Goal: Information Seeking & Learning: Learn about a topic

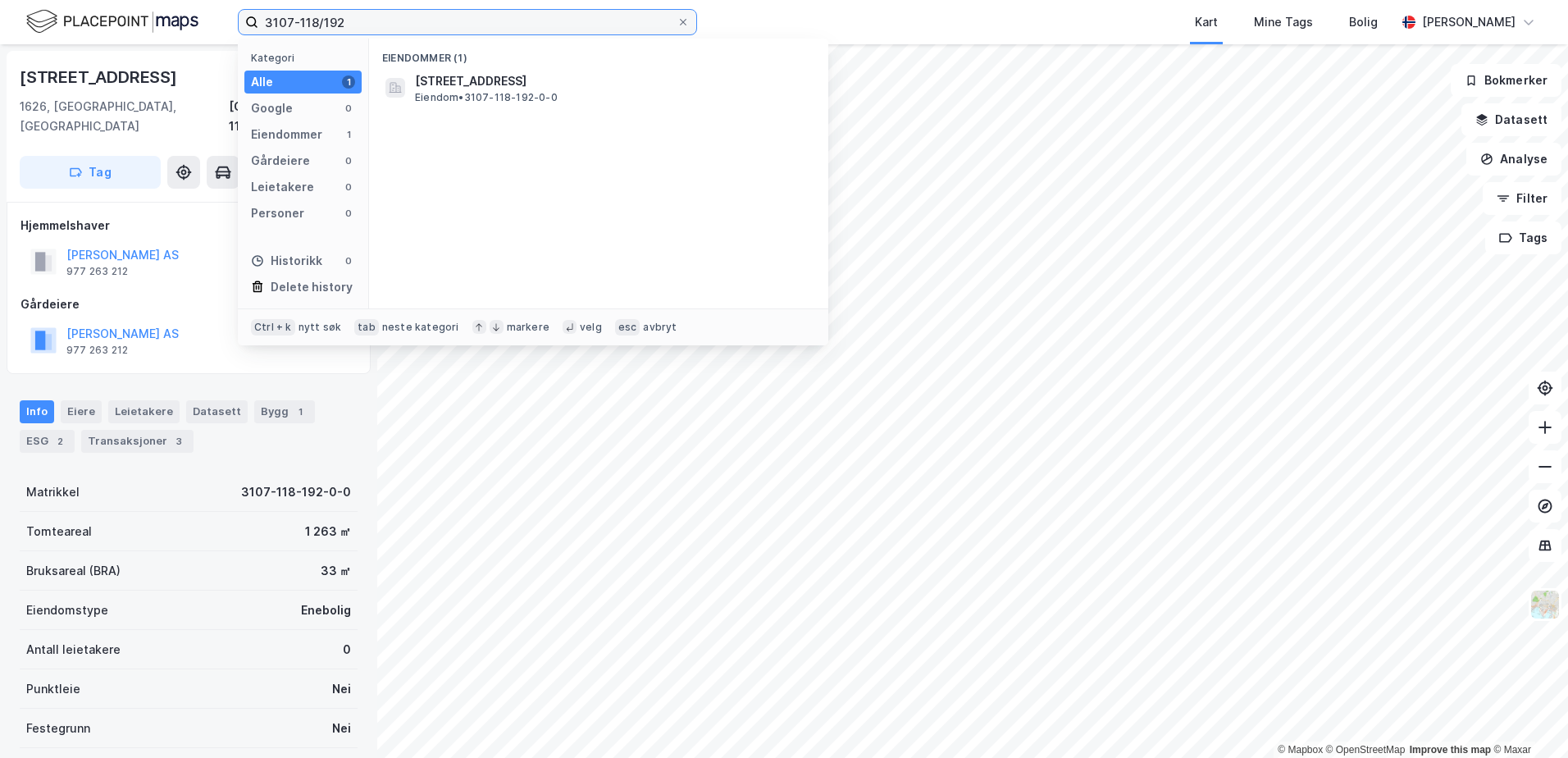
drag, startPoint x: 353, startPoint y: 24, endPoint x: 255, endPoint y: 42, distance: 99.6
click at [256, 35] on div "3107-118/192 Kategori Alle 1 Google 0 Eiendommer 1 Gårdeiere 0 Leietakere 0 Per…" at bounding box center [467, 22] width 459 height 26
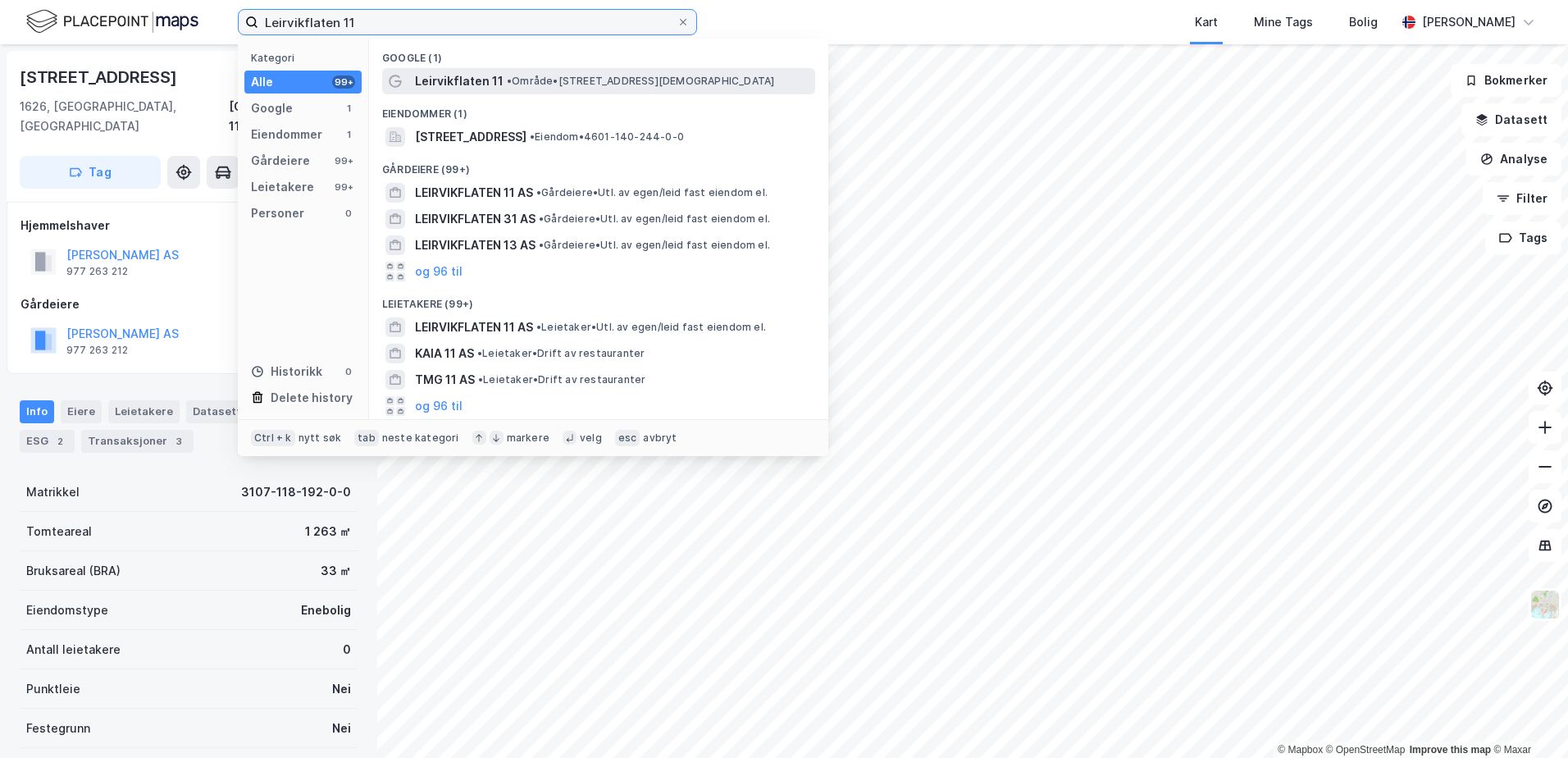
type input "Leirvikflaten 11"
click at [514, 79] on span "• Område • [STREET_ADDRESS]" at bounding box center [640, 81] width 267 height 13
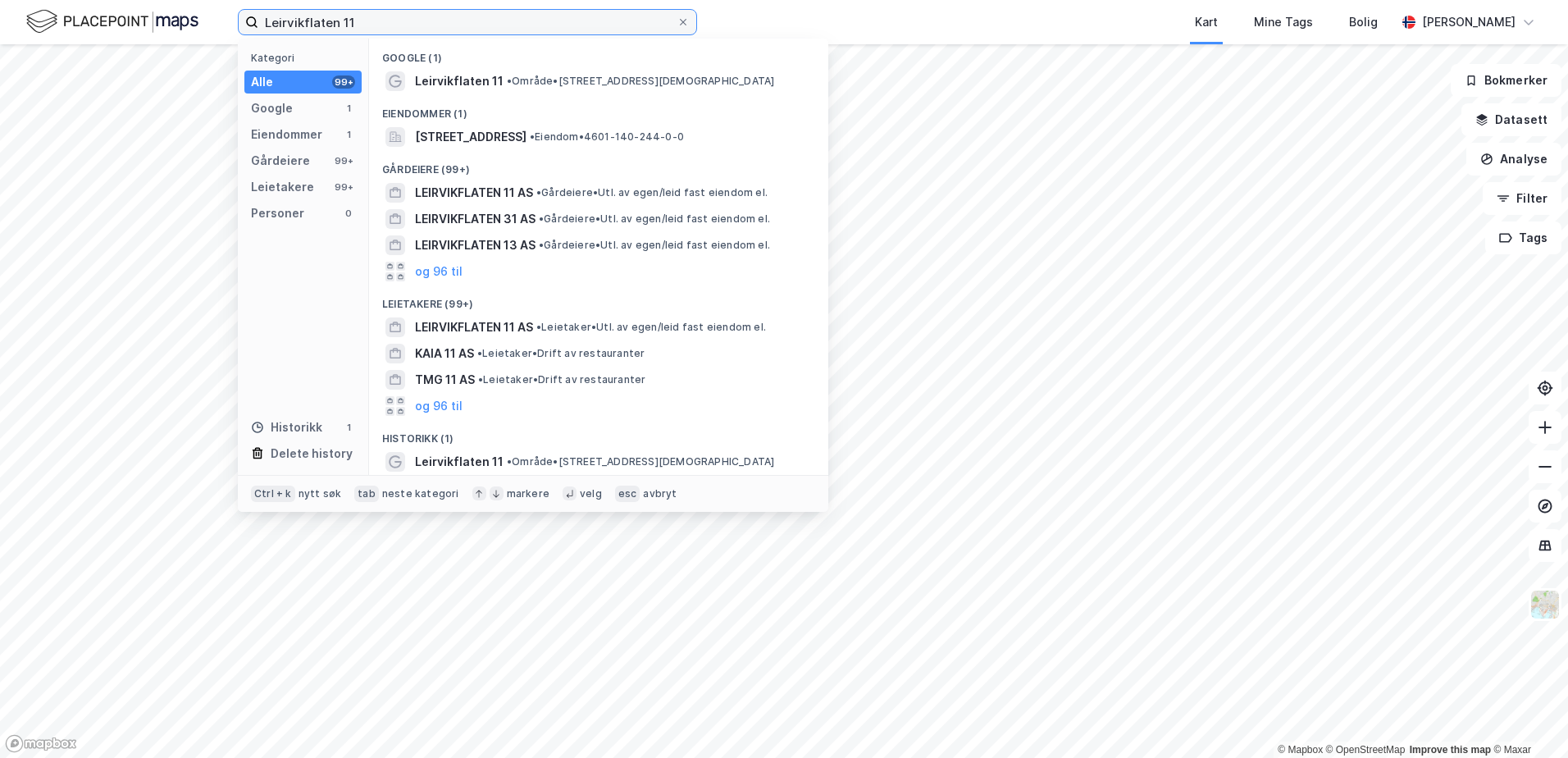
click at [320, 25] on input "Leirvikflaten 11" at bounding box center [467, 22] width 418 height 25
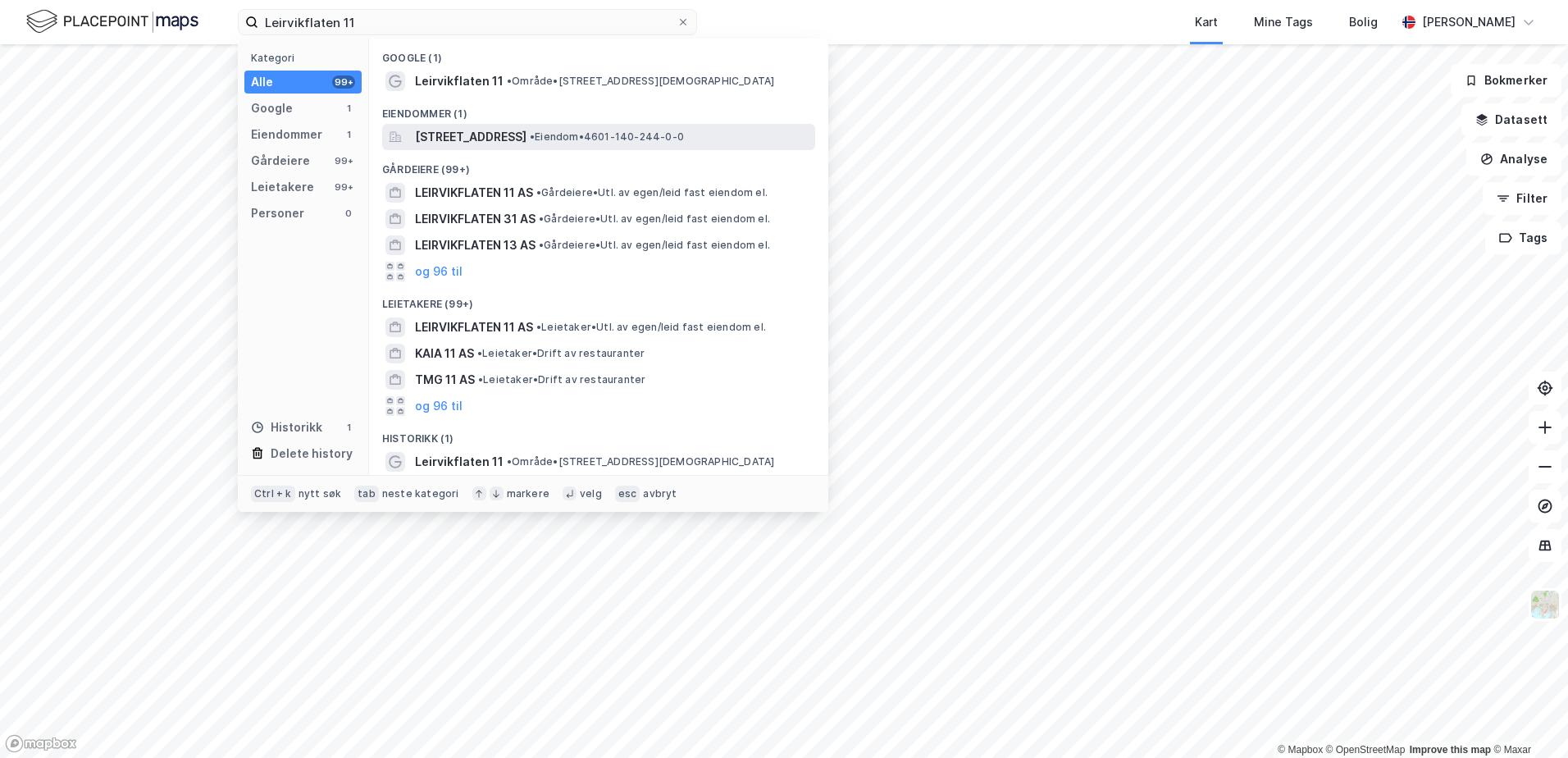
click at [478, 142] on span "[STREET_ADDRESS]" at bounding box center [470, 136] width 111 height 19
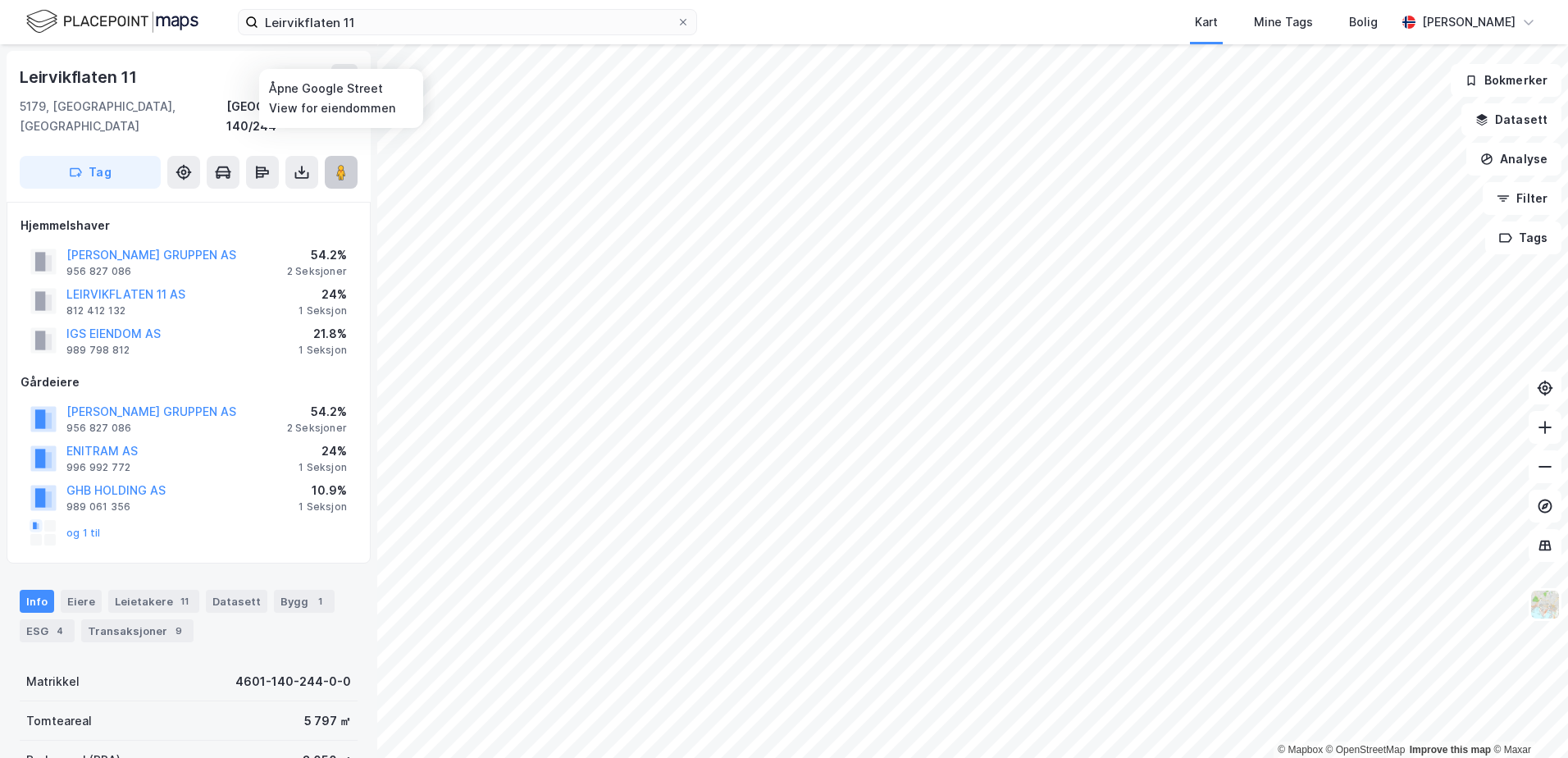
click at [340, 164] on image at bounding box center [341, 173] width 10 height 17
click at [342, 164] on image at bounding box center [341, 173] width 10 height 17
